Goal: Task Accomplishment & Management: Manage account settings

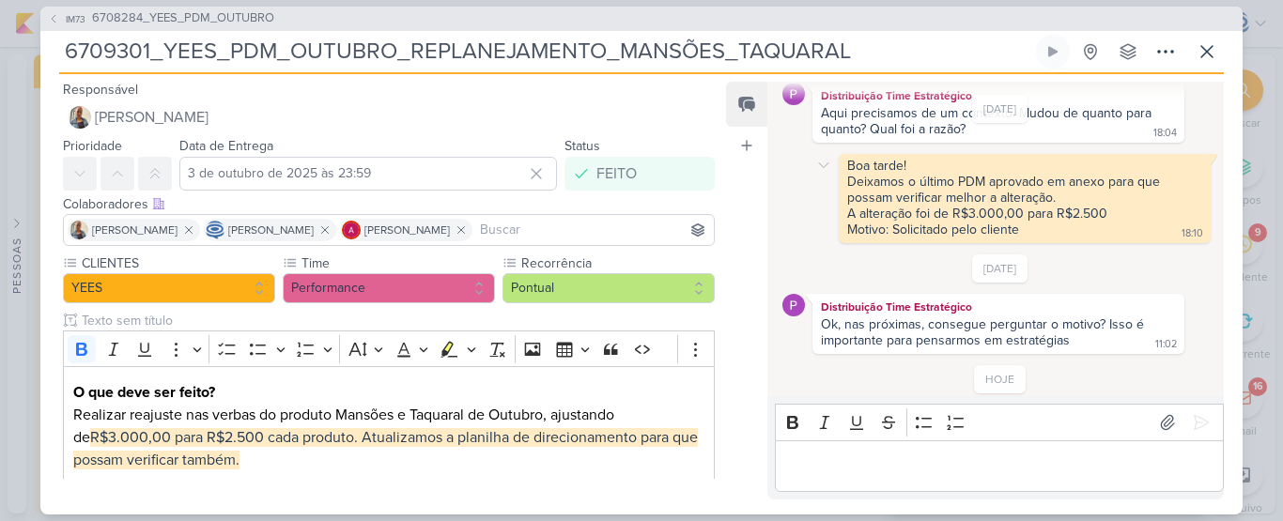
scroll to position [84, 0]
drag, startPoint x: 892, startPoint y: 208, endPoint x: 1119, endPoint y: 210, distance: 227.3
click at [1119, 210] on div "A alteração foi de R$3.000,00 para R$2.500" at bounding box center [1024, 213] width 355 height 16
drag, startPoint x: 864, startPoint y: 213, endPoint x: 1107, endPoint y: 218, distance: 243.3
click at [1107, 218] on div "A alteração foi de R$3.000,00 para R$2.500" at bounding box center [1024, 213] width 355 height 16
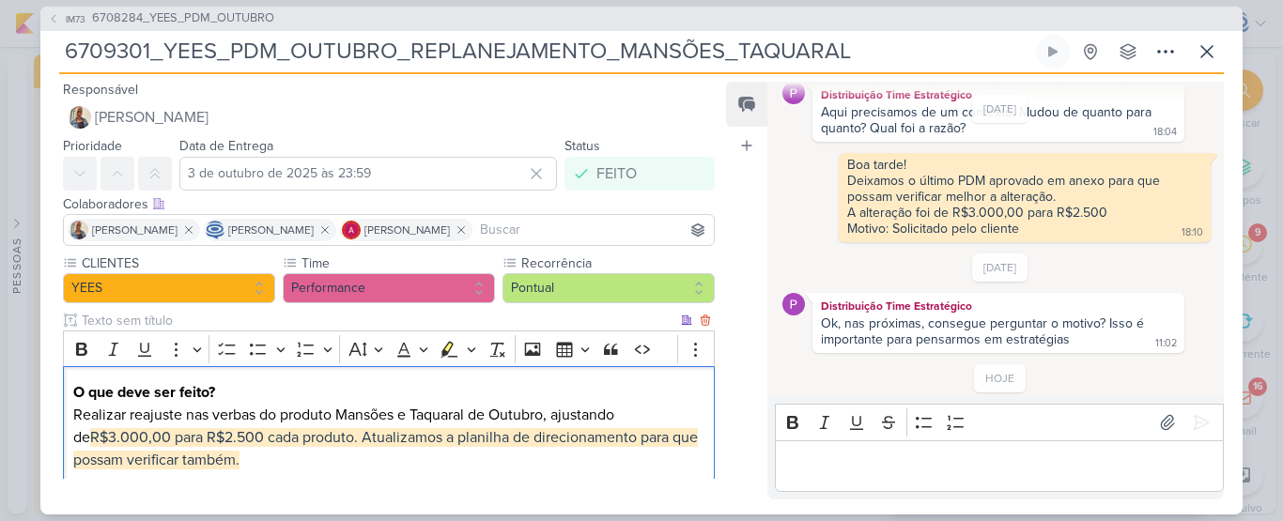
click at [143, 439] on span "R$3.000,00 para R$2.500 cada produto. Atualizamos a planilha de direcionamento …" at bounding box center [385, 448] width 624 height 41
click at [211, 443] on span "R$3.000,00 para R$2.500 cada produto. Atualizamos a planilha de direcionamento …" at bounding box center [385, 448] width 624 height 41
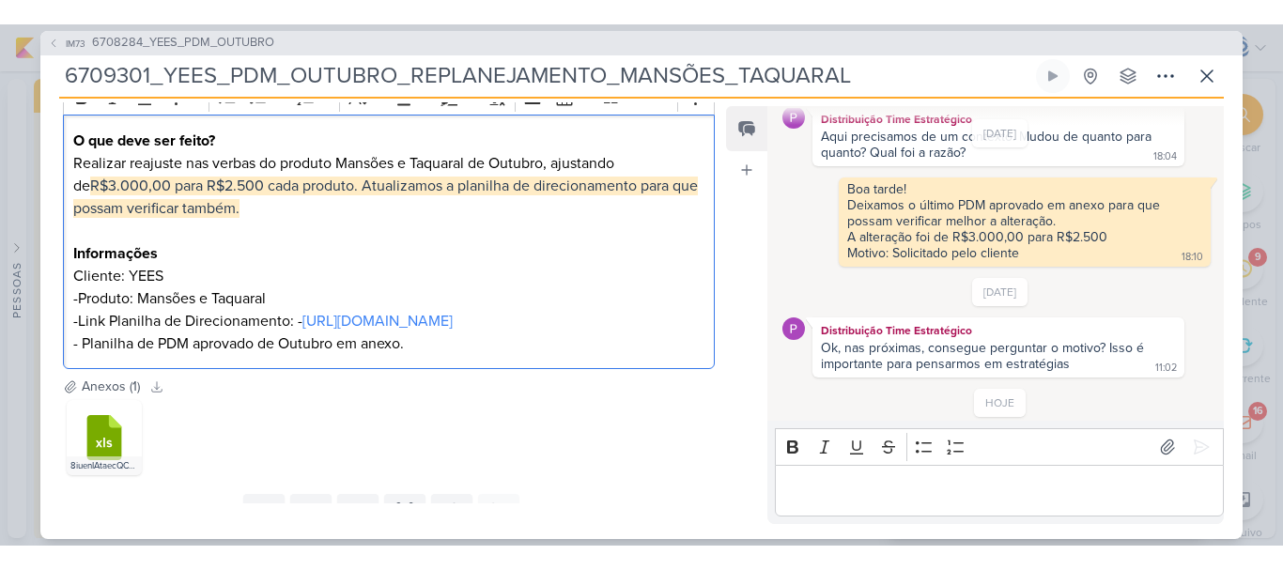
scroll to position [285, 0]
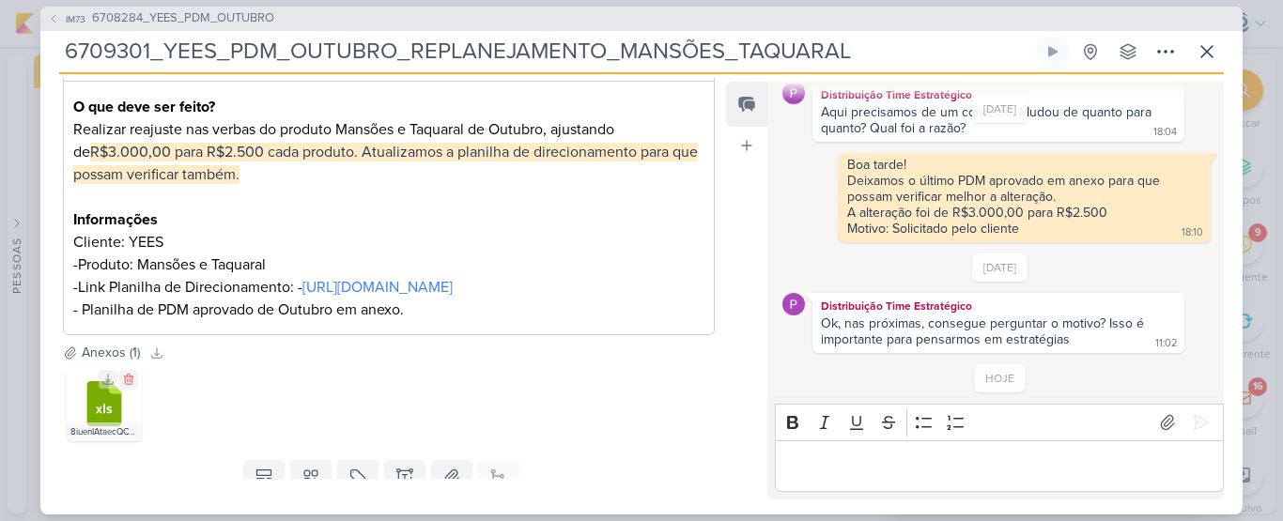
click at [120, 426] on icon at bounding box center [104, 403] width 35 height 45
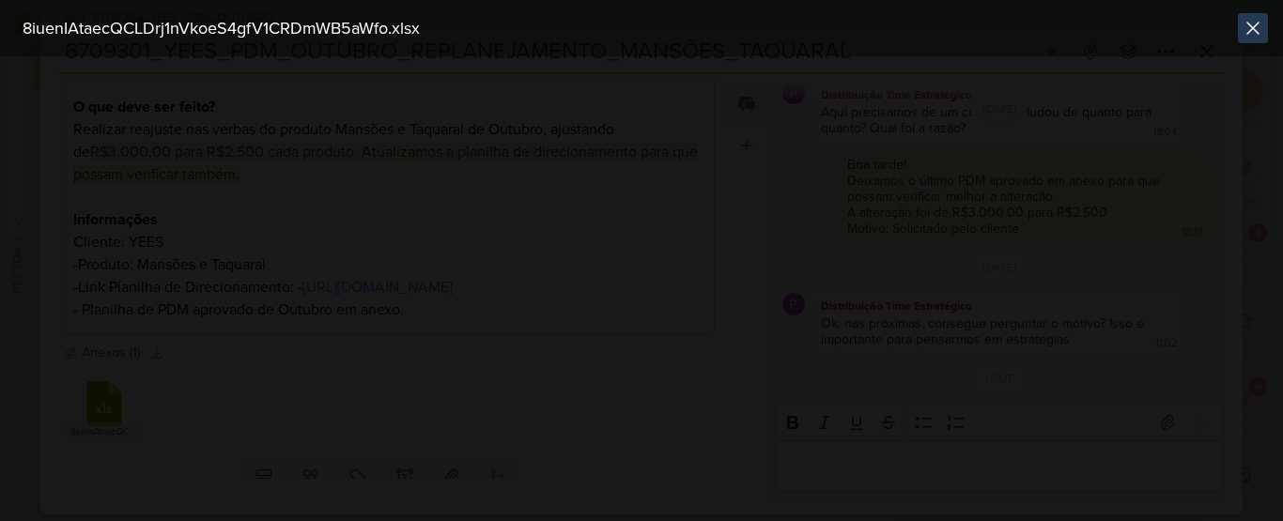
click at [1245, 27] on icon at bounding box center [1252, 28] width 23 height 23
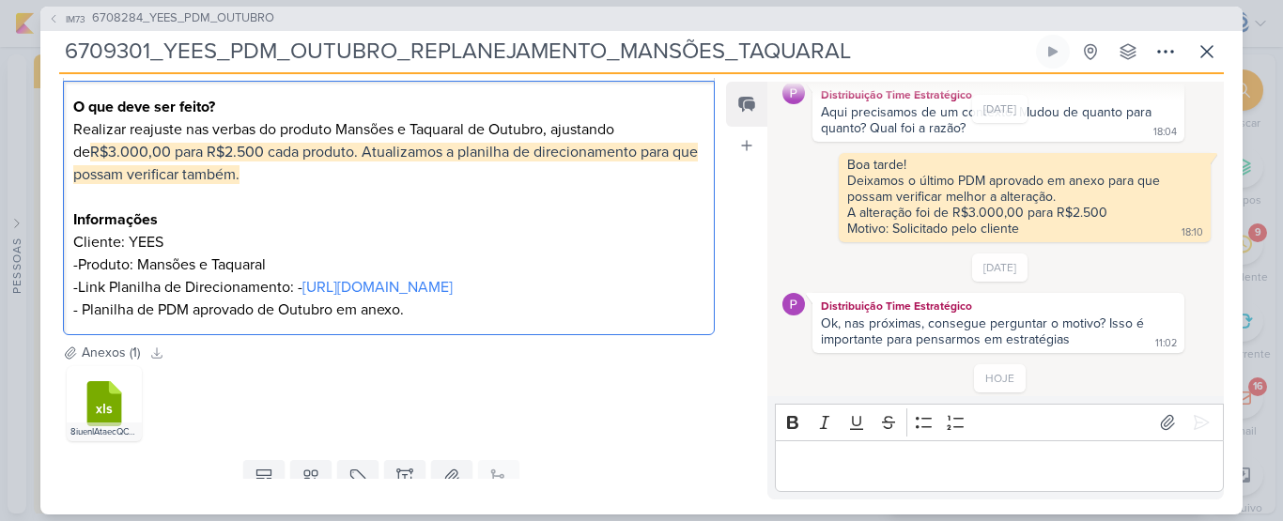
drag, startPoint x: 775, startPoint y: 220, endPoint x: 431, endPoint y: 6, distance: 404.9
click at [431, 6] on div "IM73 6708284_YEES_PDM_OUTUBRO 6709301_YEES_PDM_OUTUBRO_REPLANEJAMENTO_MANSÕES_T…" at bounding box center [641, 260] width 1283 height 521
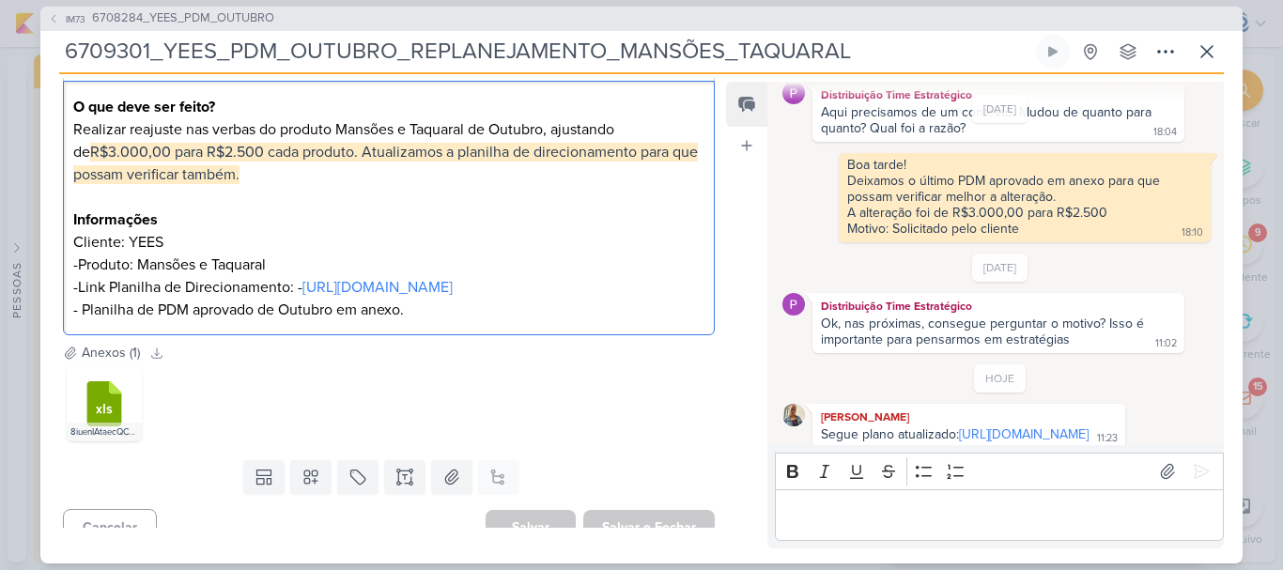
scroll to position [141, 0]
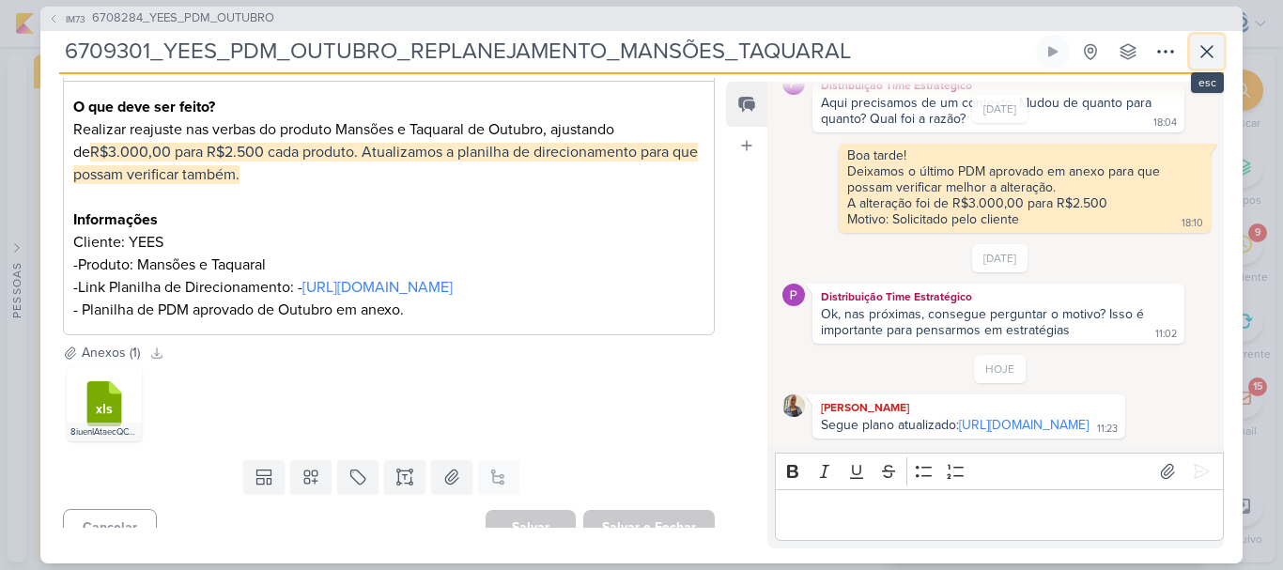
click at [1202, 59] on icon at bounding box center [1206, 51] width 23 height 23
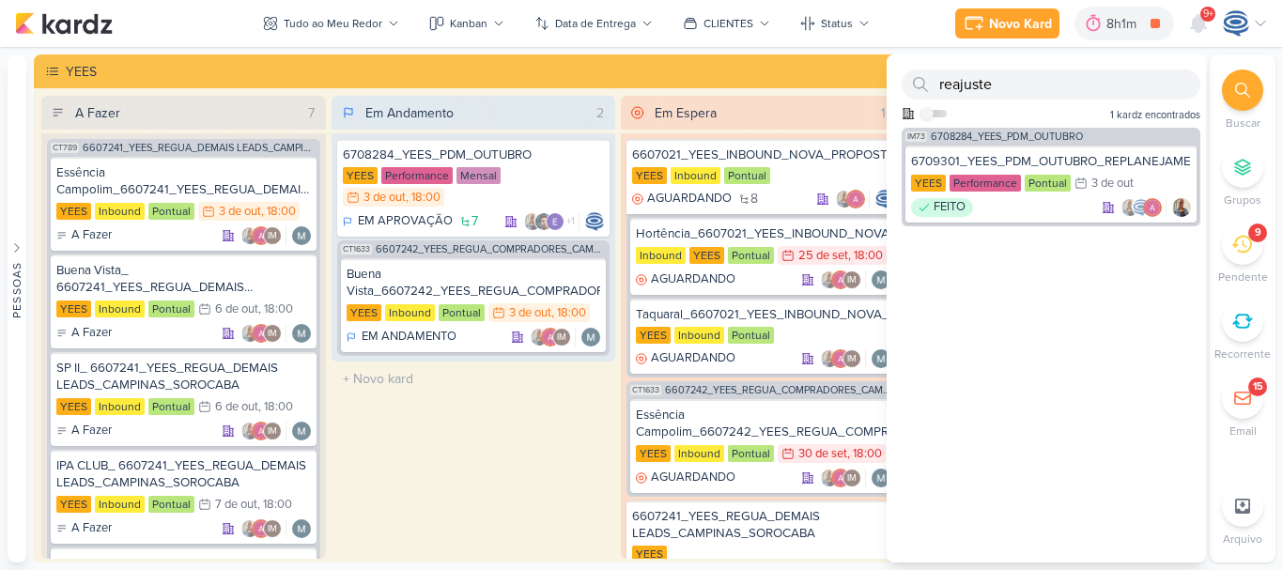
click at [1239, 93] on icon at bounding box center [1242, 90] width 15 height 15
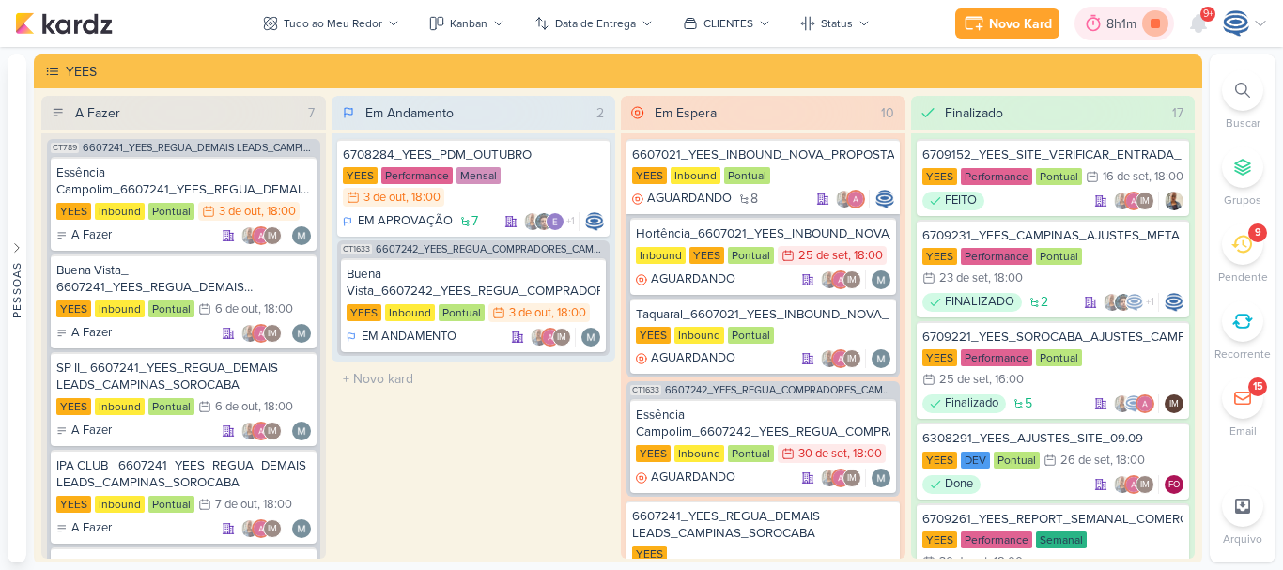
click at [1163, 22] on icon at bounding box center [1155, 23] width 26 height 26
click at [1240, 249] on icon at bounding box center [1241, 244] width 21 height 21
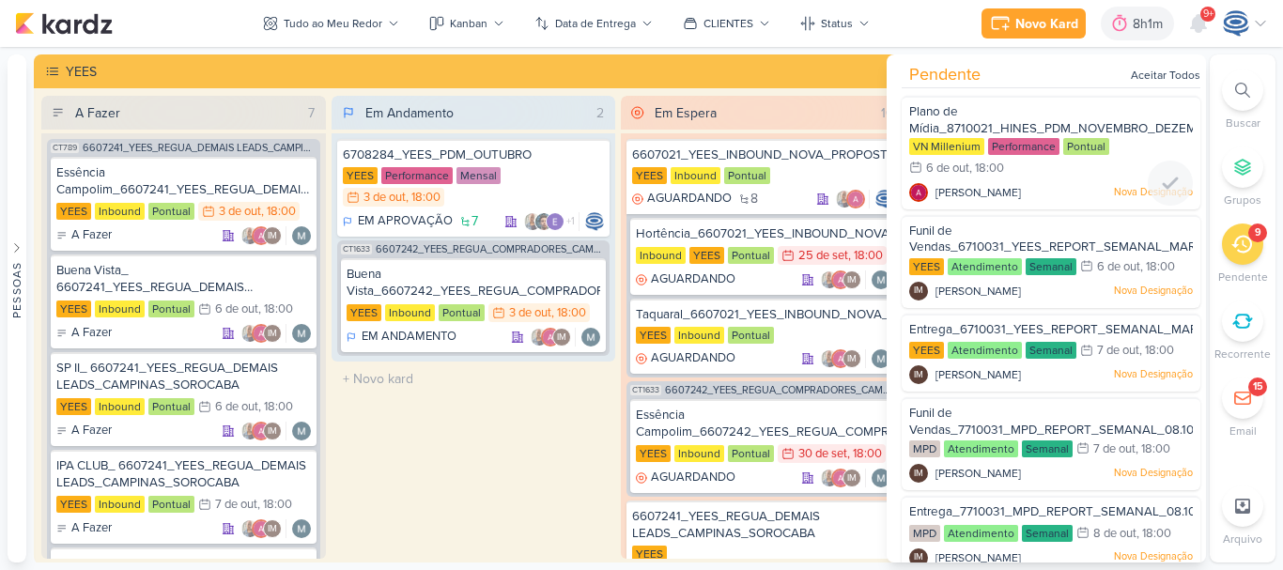
click at [1104, 121] on span "Plano de Mídia_8710021_HINES_PDM_NOVEMBRO_DEZEMBRO" at bounding box center [1065, 120] width 312 height 32
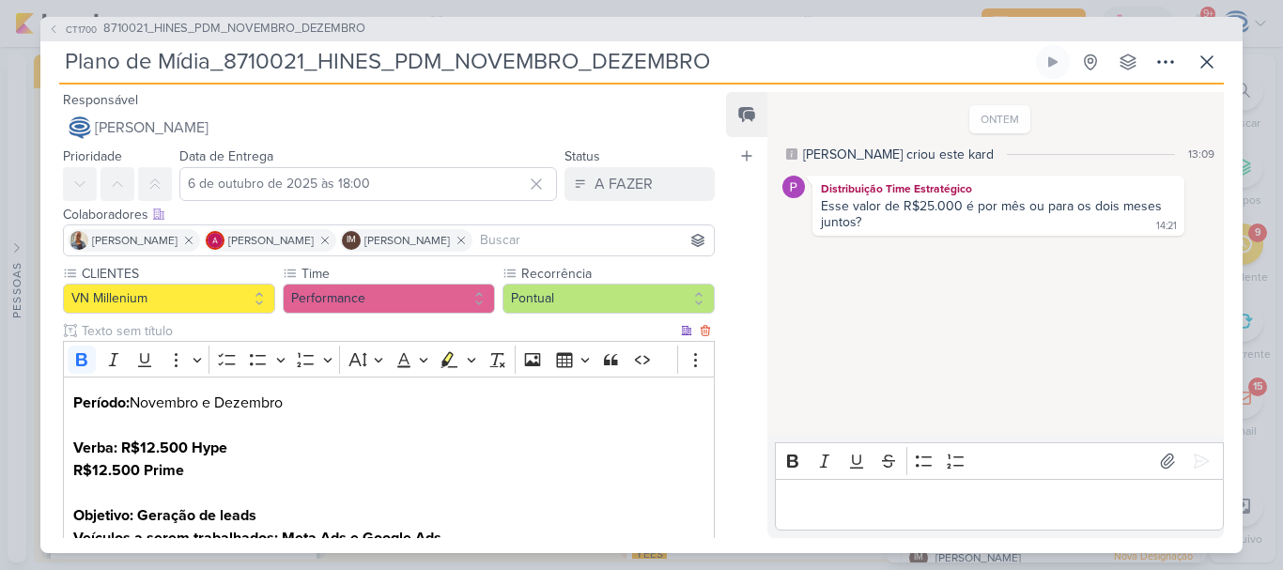
scroll to position [242, 0]
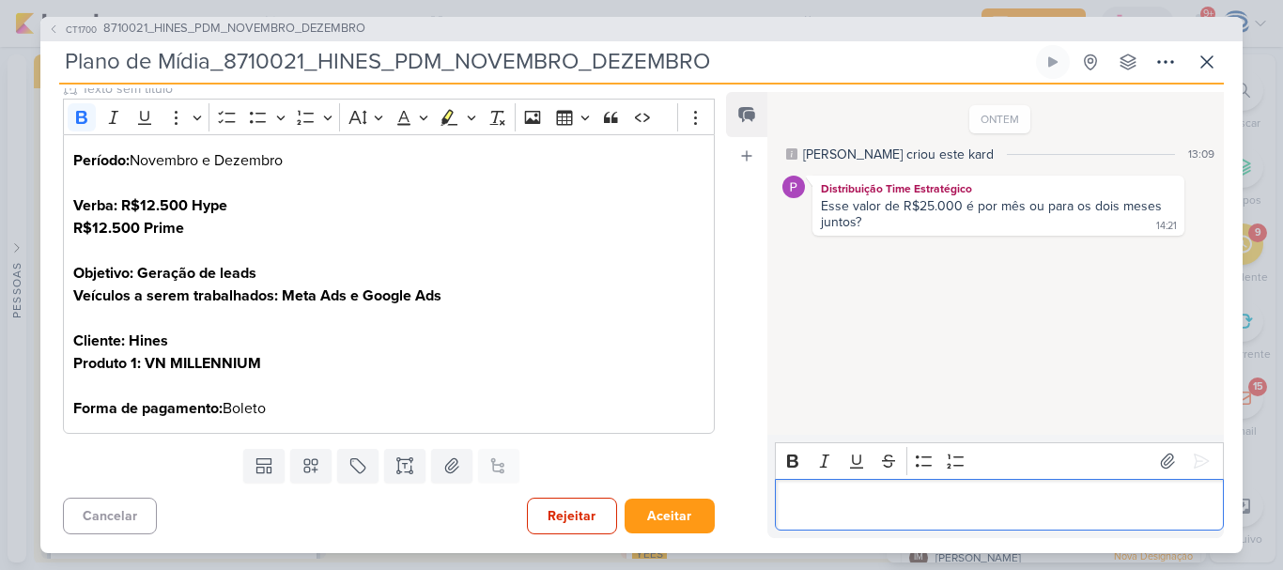
click at [1024, 498] on p "Editor editing area: main" at bounding box center [998, 504] width 429 height 23
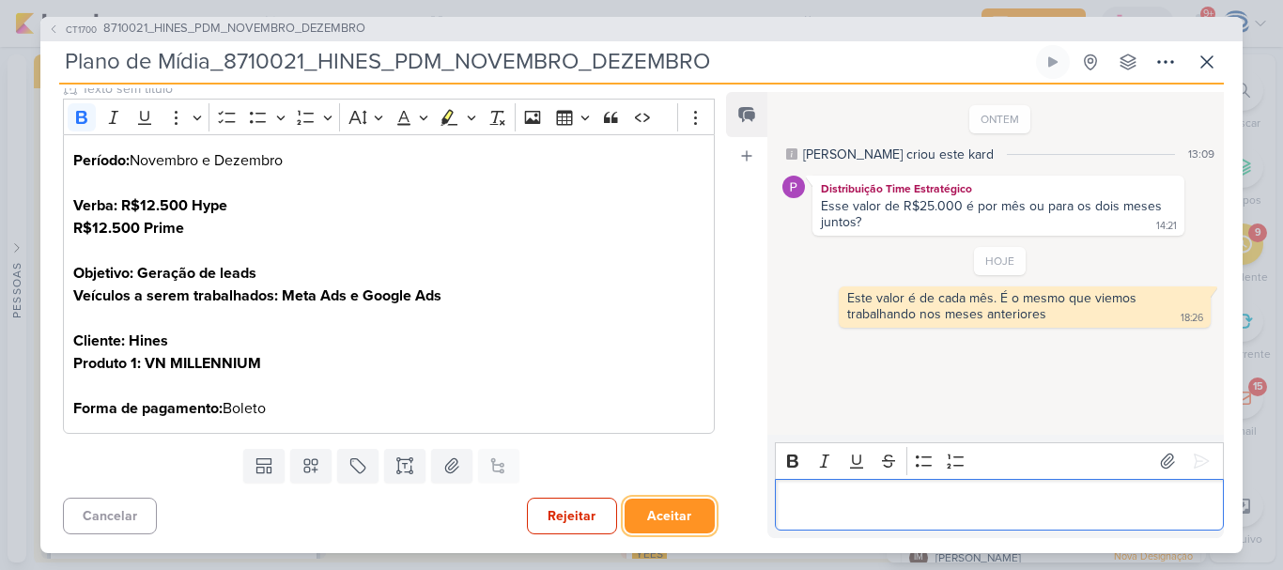
click at [678, 509] on button "Aceitar" at bounding box center [669, 516] width 90 height 35
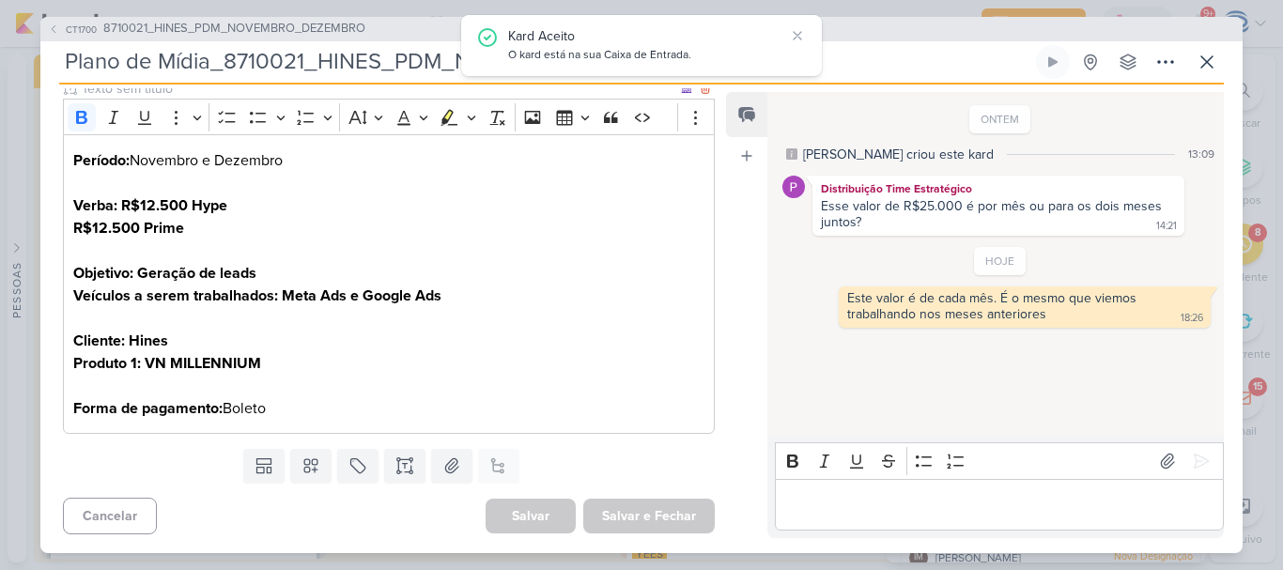
scroll to position [0, 0]
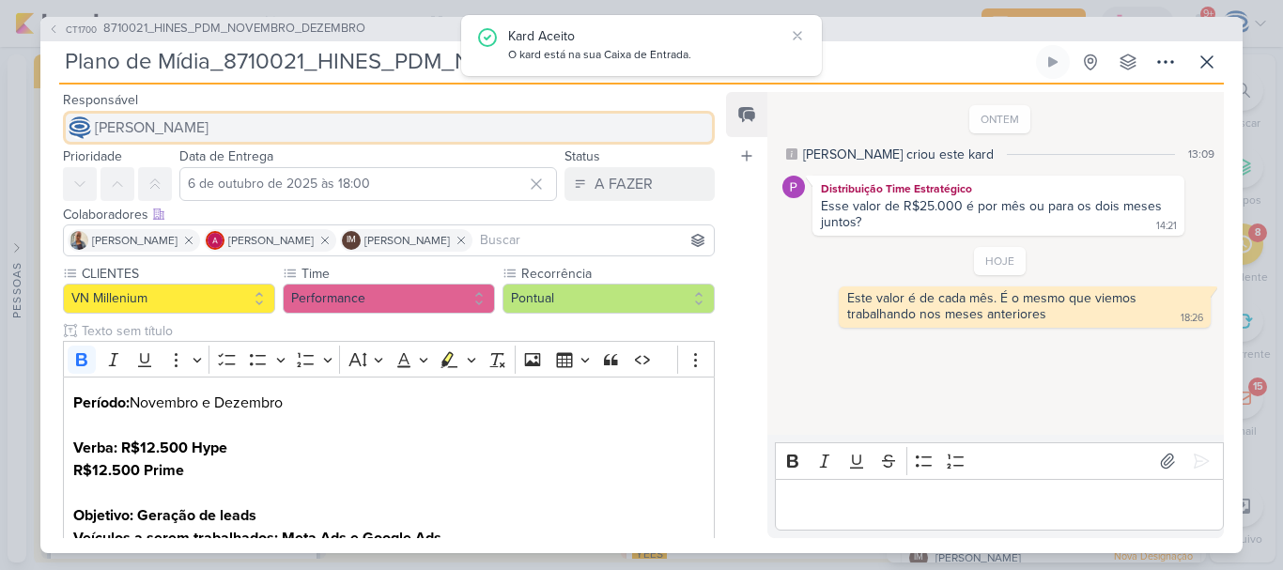
click at [208, 124] on span "[PERSON_NAME]" at bounding box center [152, 127] width 114 height 23
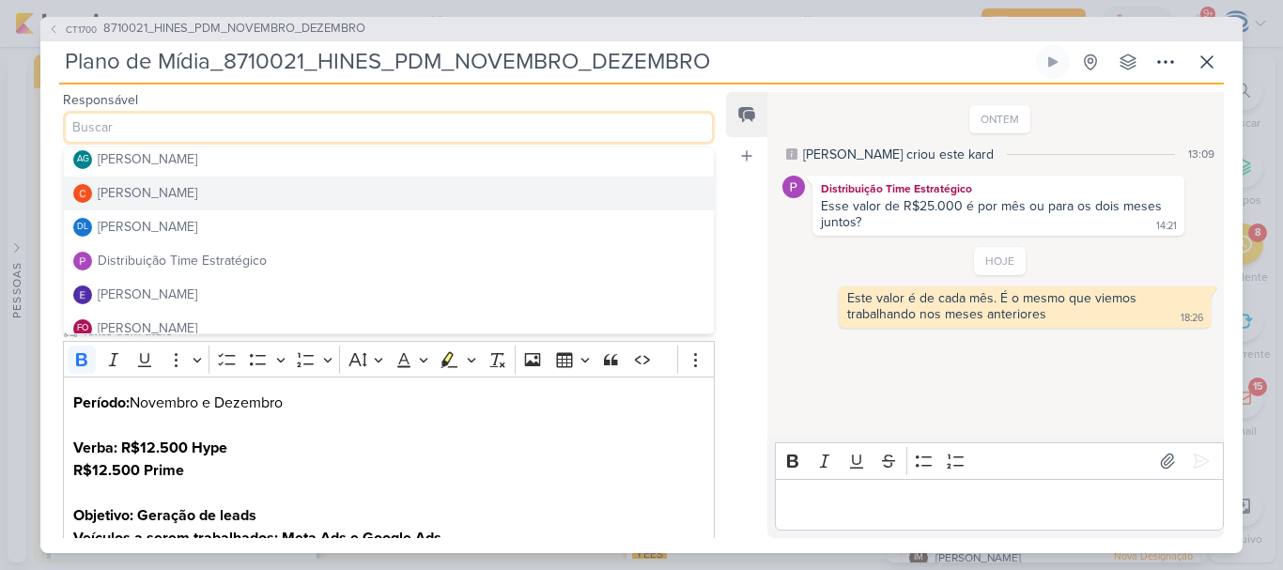
scroll to position [73, 0]
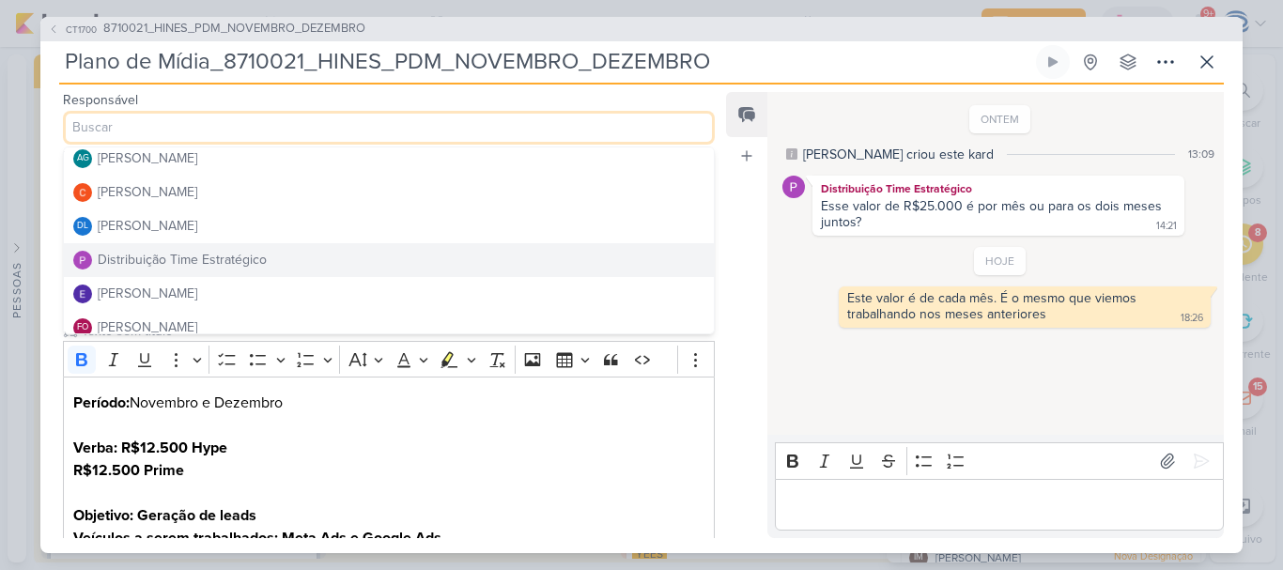
click at [217, 257] on div "Distribuição Time Estratégico" at bounding box center [182, 260] width 169 height 20
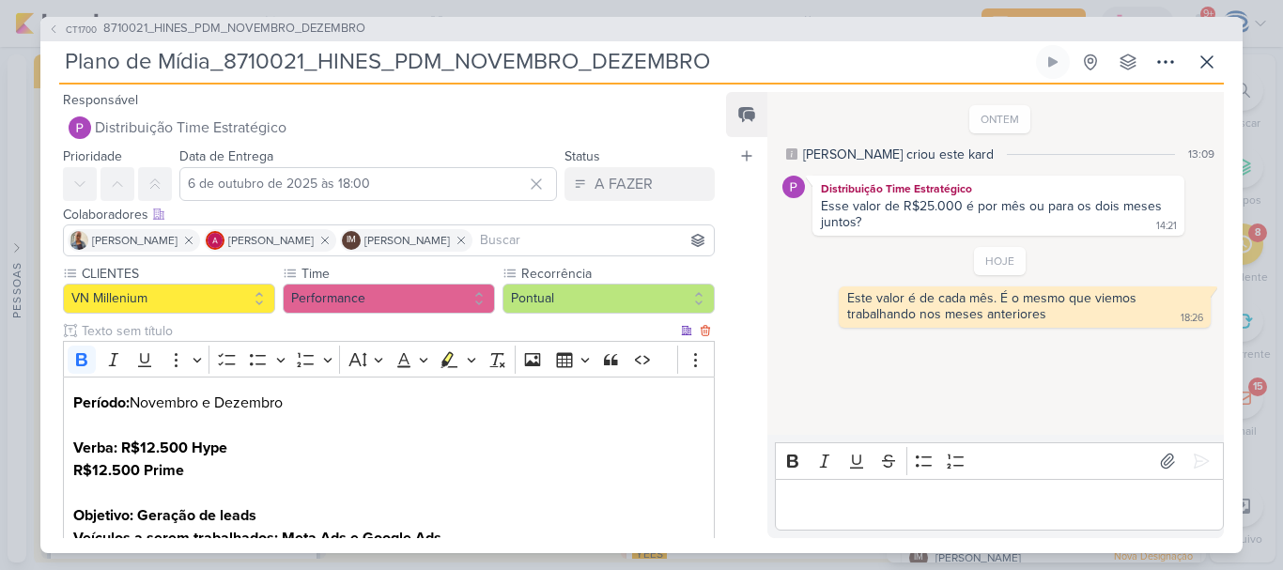
scroll to position [242, 0]
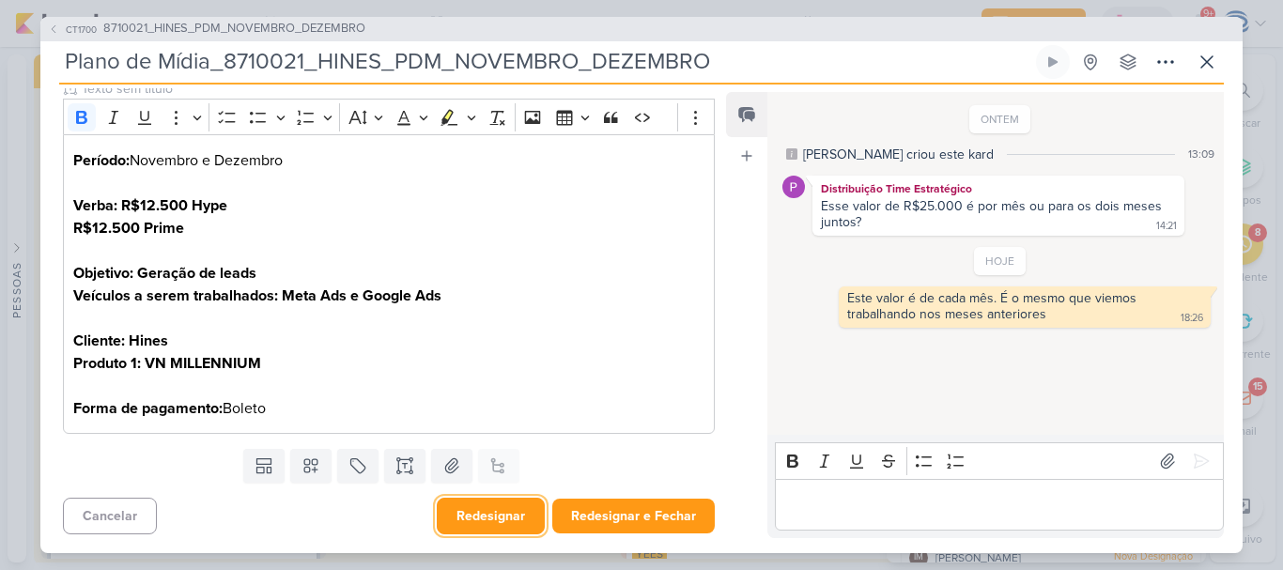
click at [496, 517] on button "Redesignar" at bounding box center [491, 516] width 108 height 37
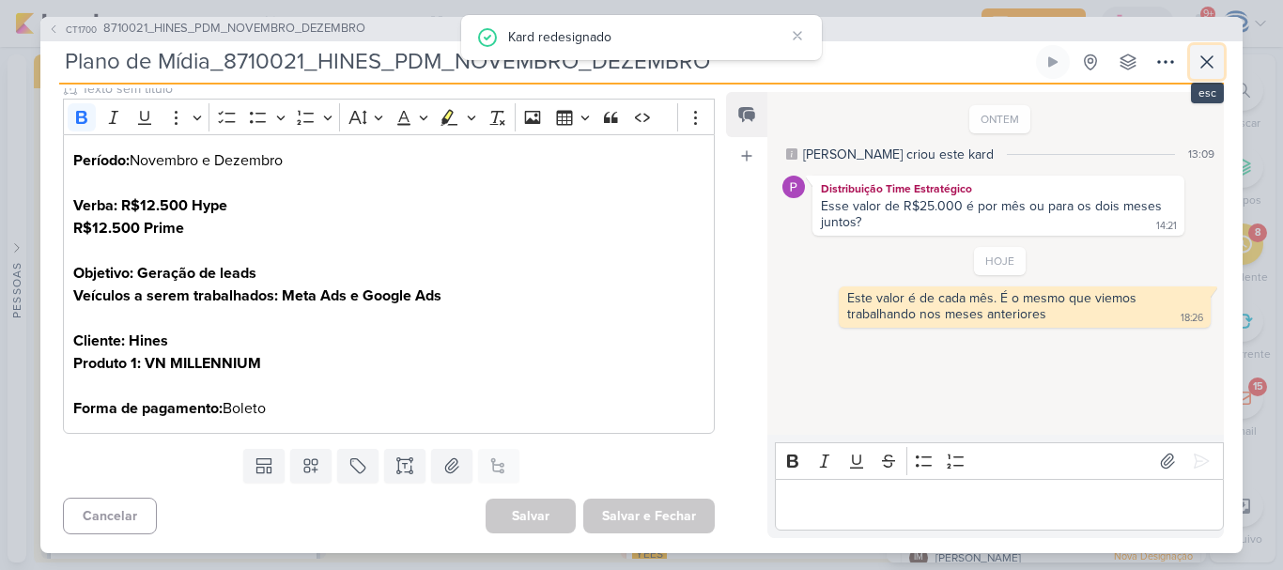
click at [1205, 63] on icon at bounding box center [1206, 61] width 11 height 11
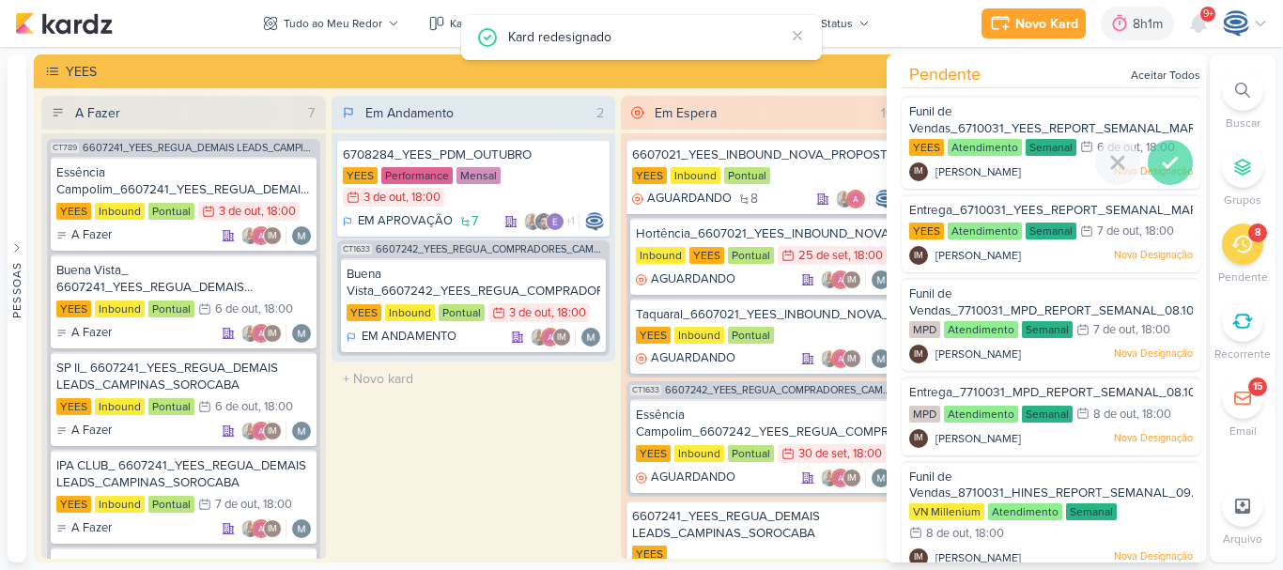
click at [1159, 161] on icon at bounding box center [1170, 162] width 23 height 23
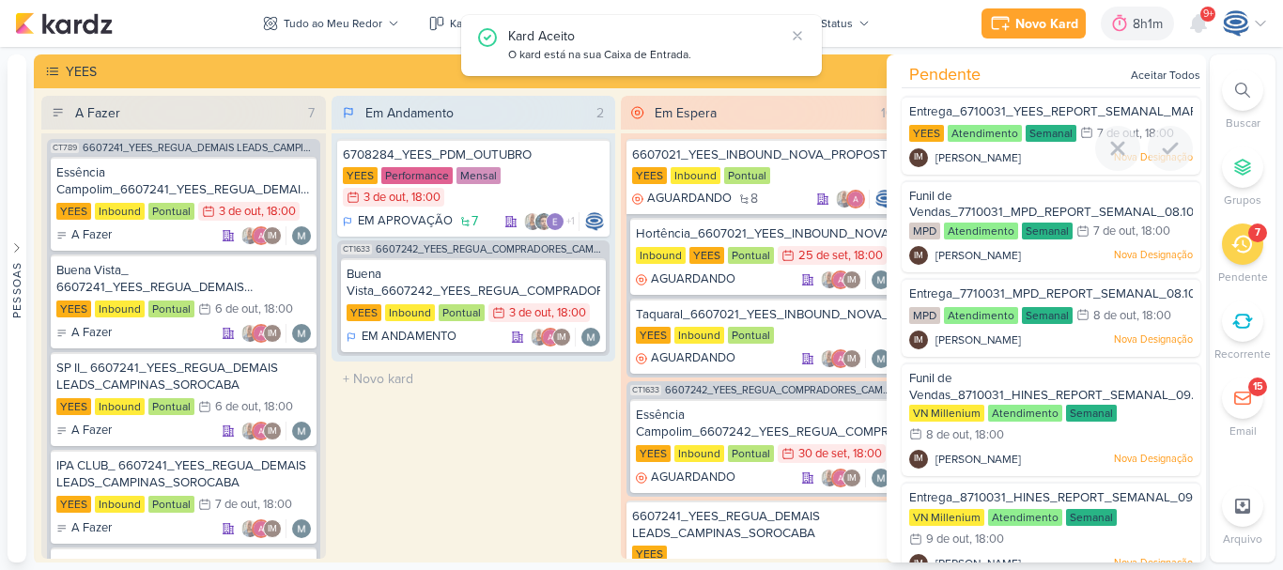
click at [1151, 161] on div at bounding box center [1170, 148] width 45 height 45
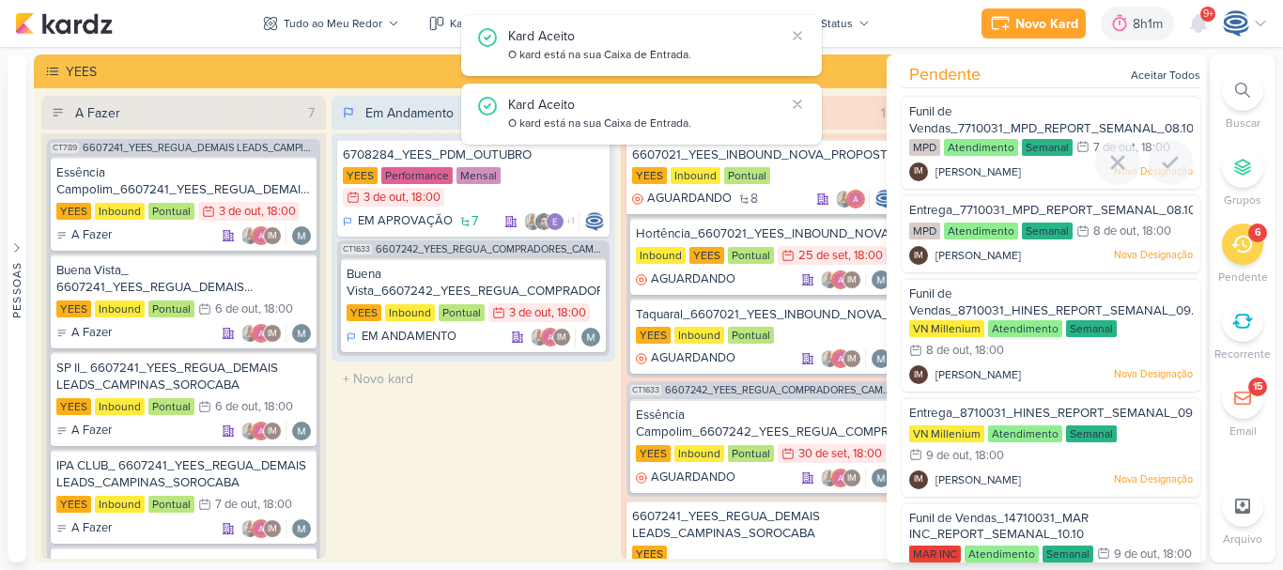
click at [1159, 161] on icon at bounding box center [1170, 162] width 23 height 23
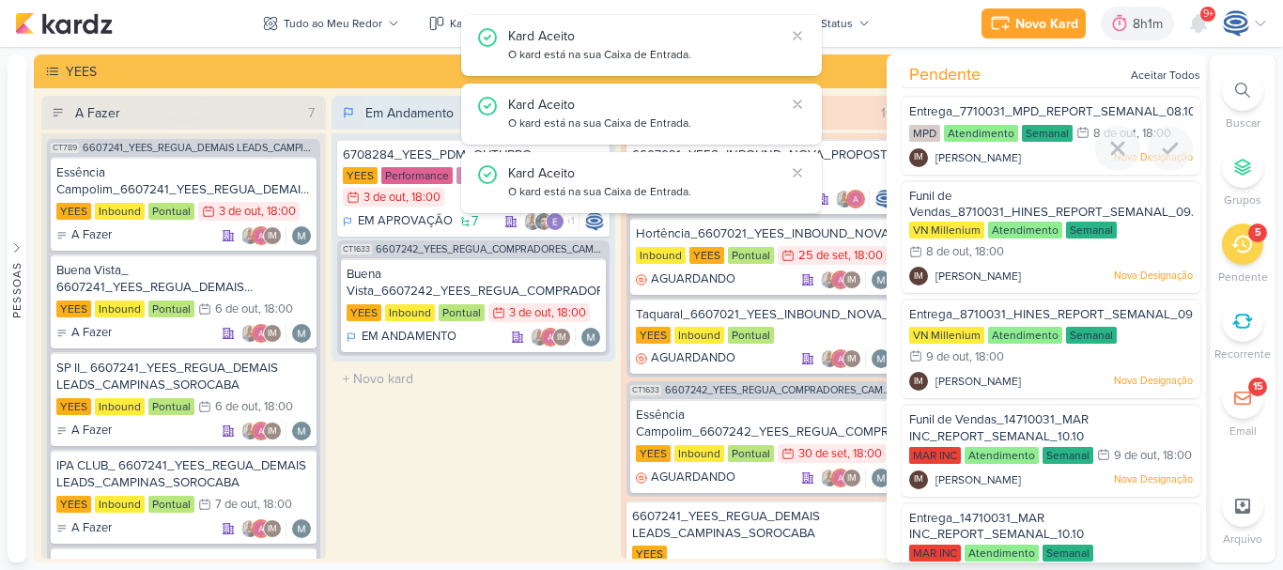
click at [1151, 161] on div at bounding box center [1170, 148] width 45 height 45
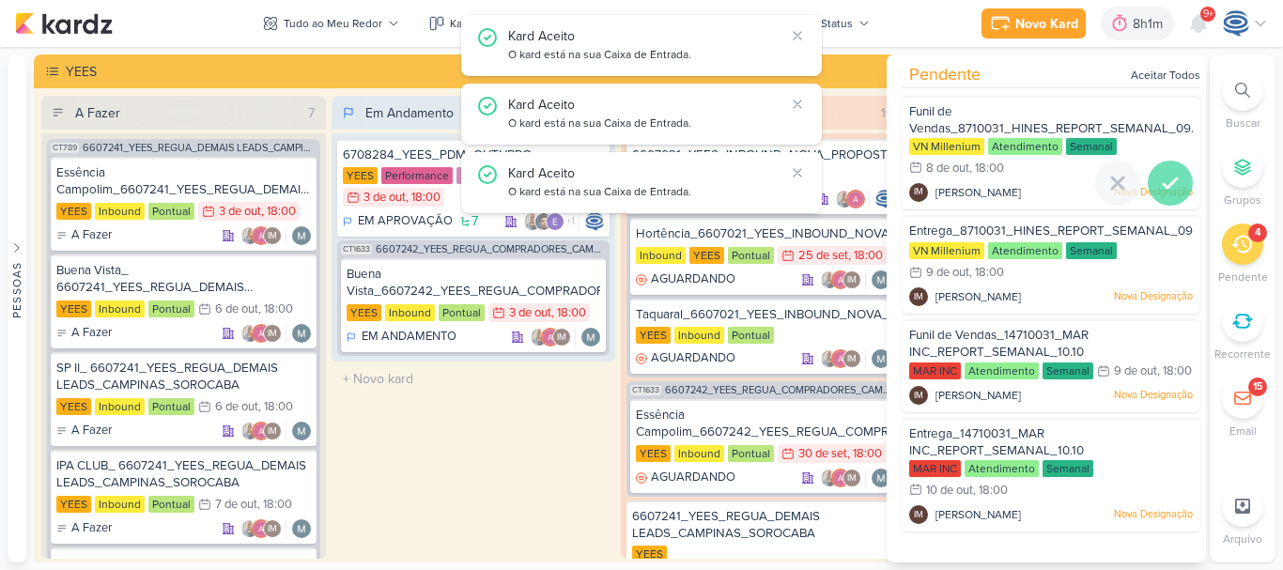
click at [1163, 188] on icon at bounding box center [1169, 182] width 13 height 9
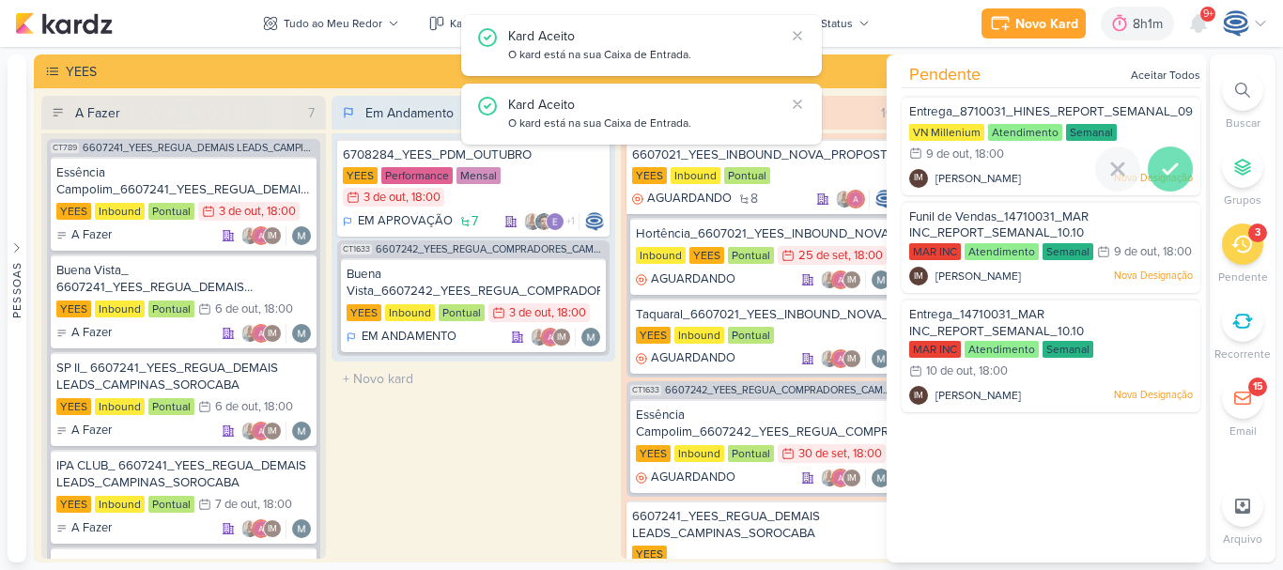
click at [1163, 171] on icon at bounding box center [1169, 168] width 13 height 9
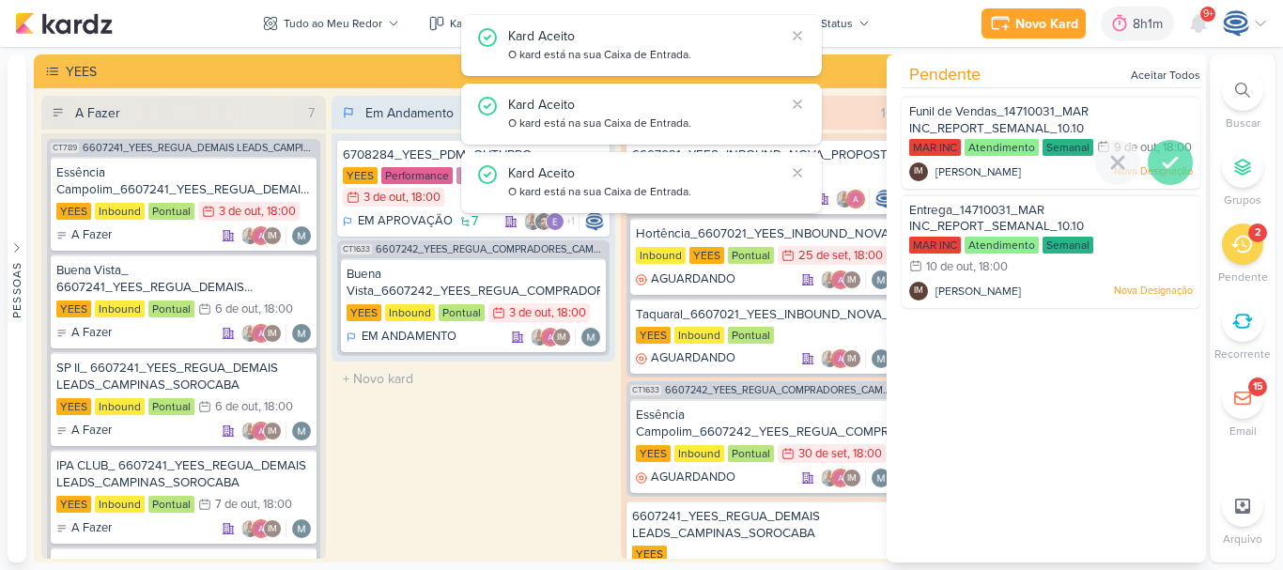
click at [1163, 167] on icon at bounding box center [1169, 162] width 13 height 9
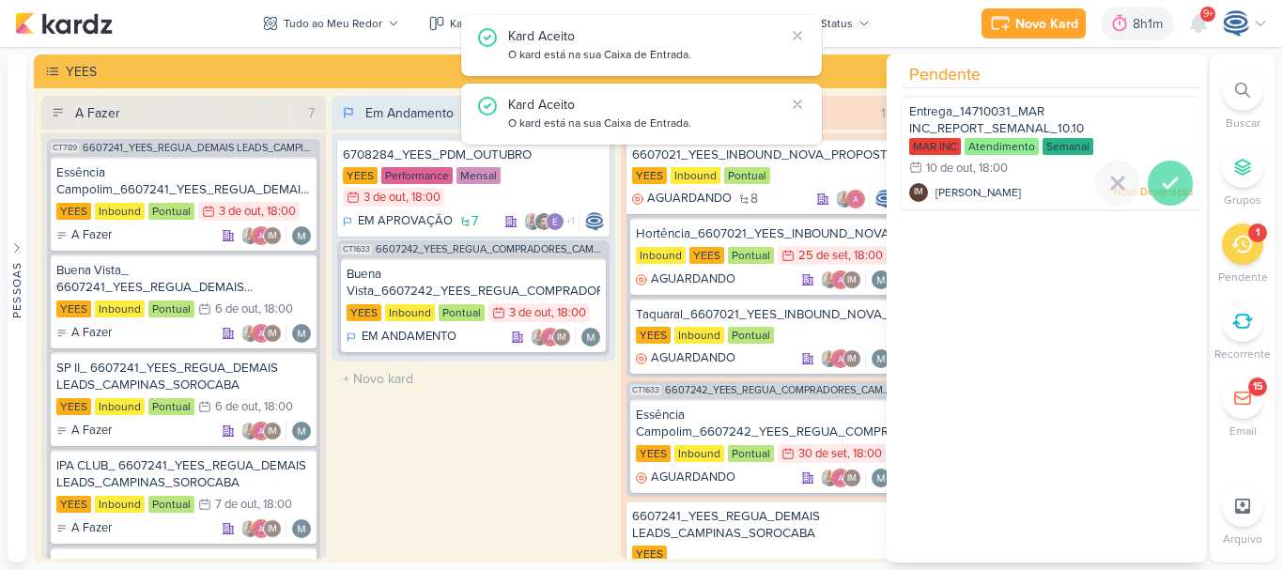
click at [1168, 190] on icon at bounding box center [1170, 183] width 23 height 23
